Goal: Task Accomplishment & Management: Manage account settings

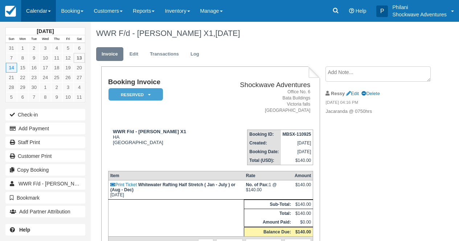
click at [39, 14] on link "Calendar" at bounding box center [38, 11] width 35 height 22
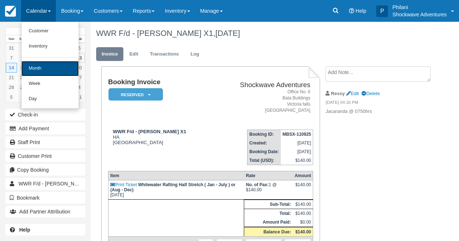
click at [48, 71] on link "Month" at bounding box center [49, 68] width 57 height 15
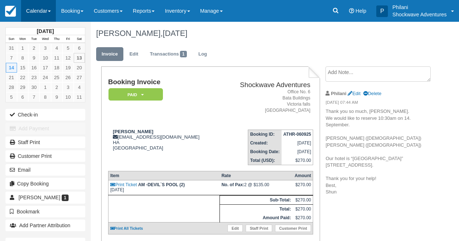
click at [40, 12] on link "Calendar" at bounding box center [38, 11] width 35 height 22
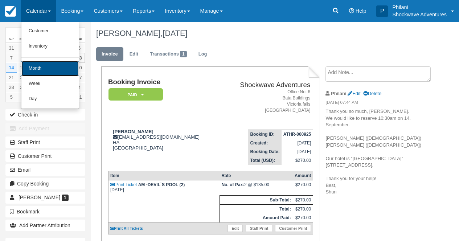
click at [43, 69] on link "Month" at bounding box center [49, 68] width 57 height 15
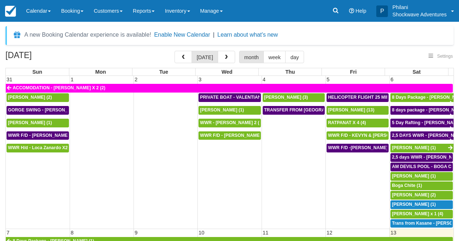
select select
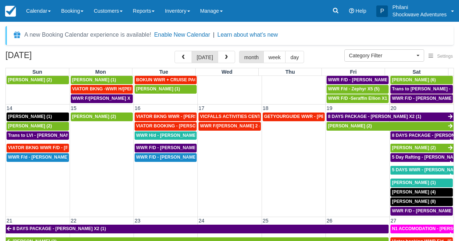
scroll to position [306, 0]
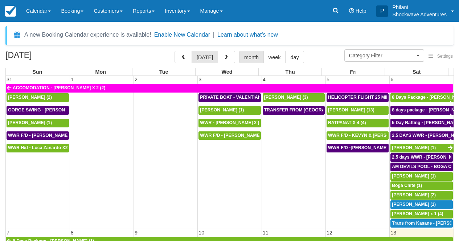
select select
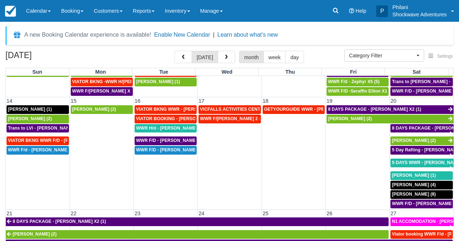
scroll to position [222, 0]
